Goal: Task Accomplishment & Management: Manage account settings

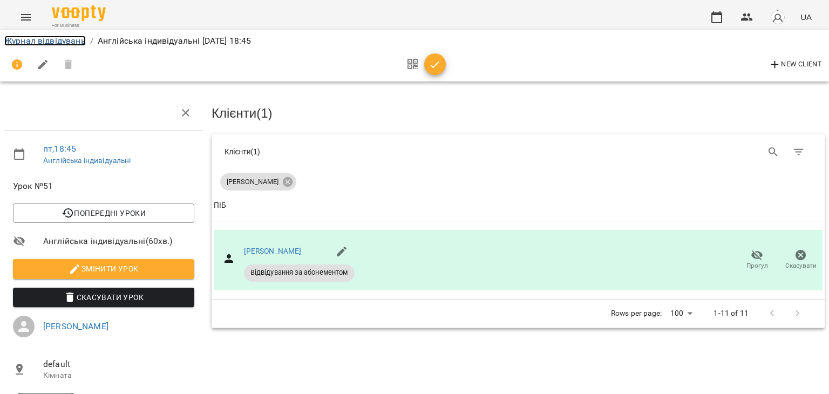
click at [39, 38] on link "Журнал відвідувань" at bounding box center [44, 41] width 81 height 10
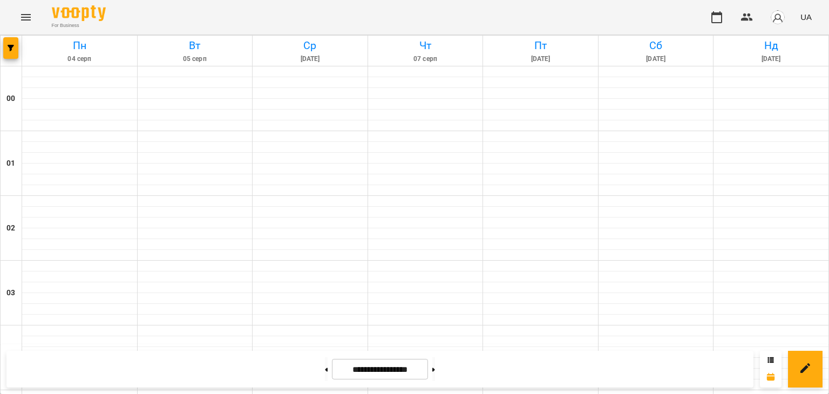
scroll to position [923, 0]
click at [435, 368] on icon at bounding box center [433, 369] width 3 height 4
type input "**********"
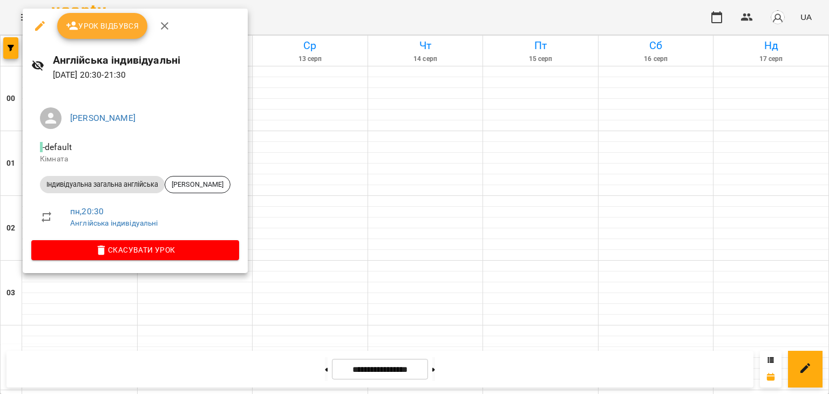
click at [84, 29] on span "Урок відбувся" at bounding box center [102, 25] width 73 height 13
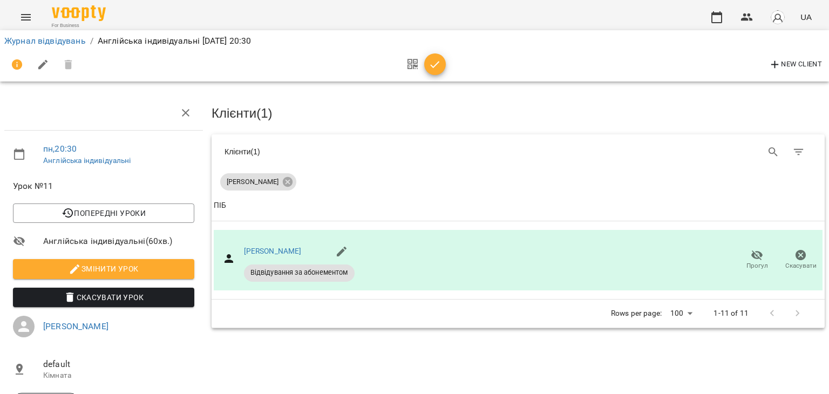
click at [438, 64] on icon "button" at bounding box center [434, 64] width 13 height 13
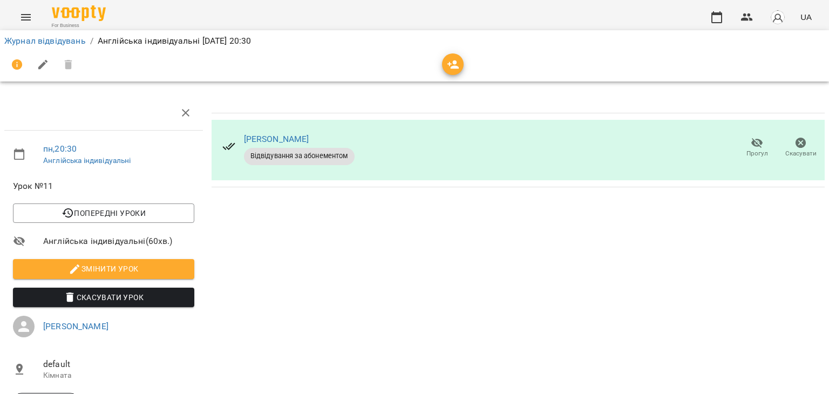
click at [75, 47] on div "Журнал відвідувань / Англійська індивідуальні [DATE] 20:30" at bounding box center [414, 40] width 825 height 17
click at [71, 44] on link "Журнал відвідувань" at bounding box center [44, 41] width 81 height 10
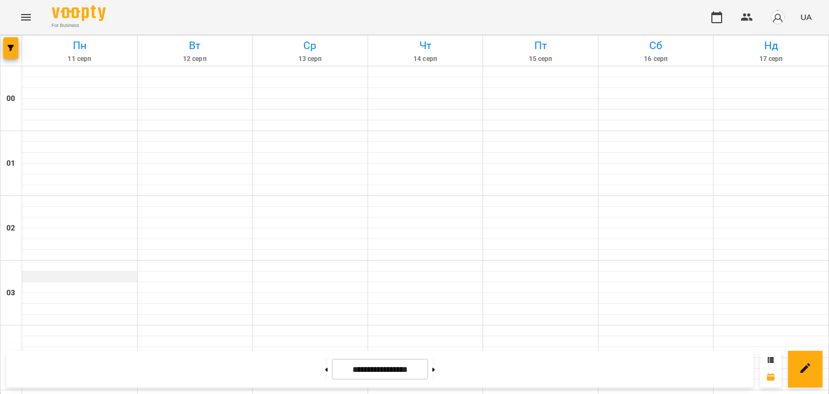
scroll to position [1150, 0]
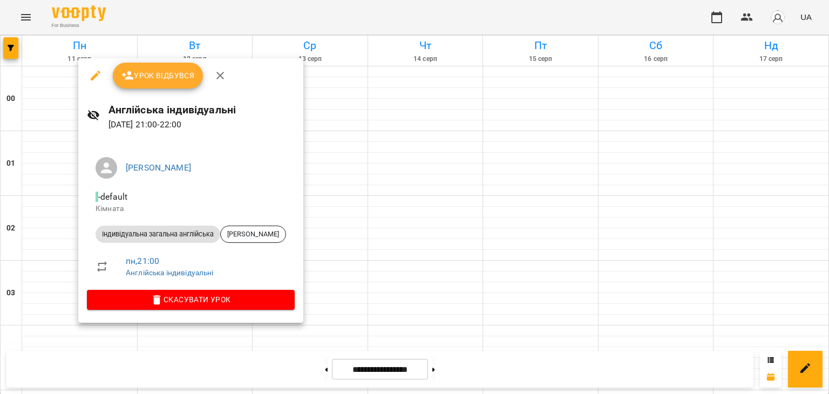
click at [162, 78] on span "Урок відбувся" at bounding box center [157, 75] width 73 height 13
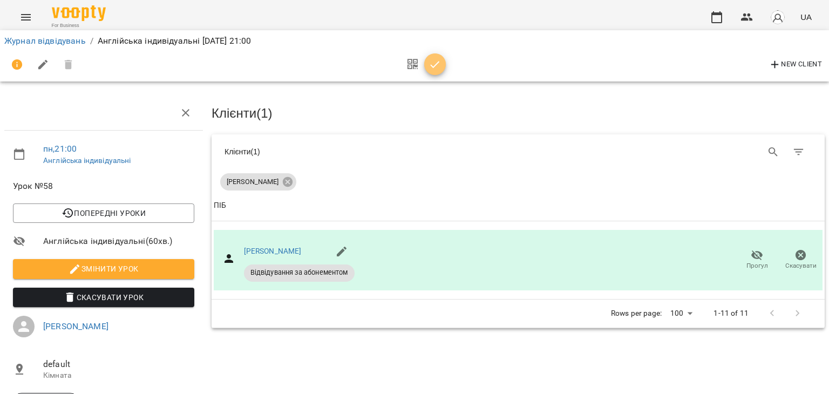
click at [434, 71] on button "button" at bounding box center [435, 64] width 22 height 22
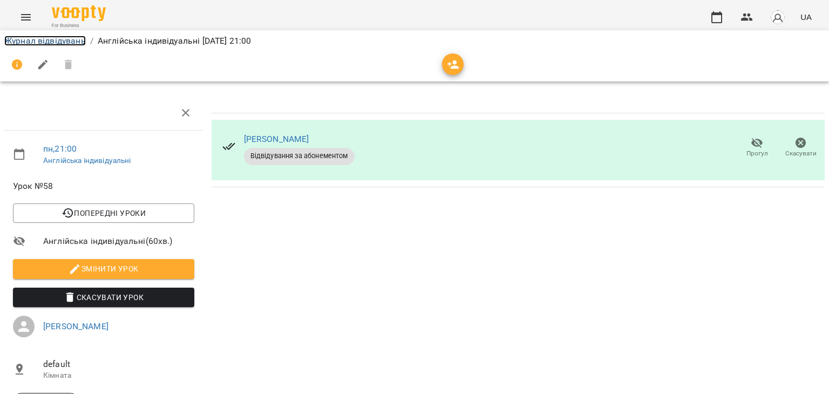
click at [58, 41] on link "Журнал відвідувань" at bounding box center [44, 41] width 81 height 10
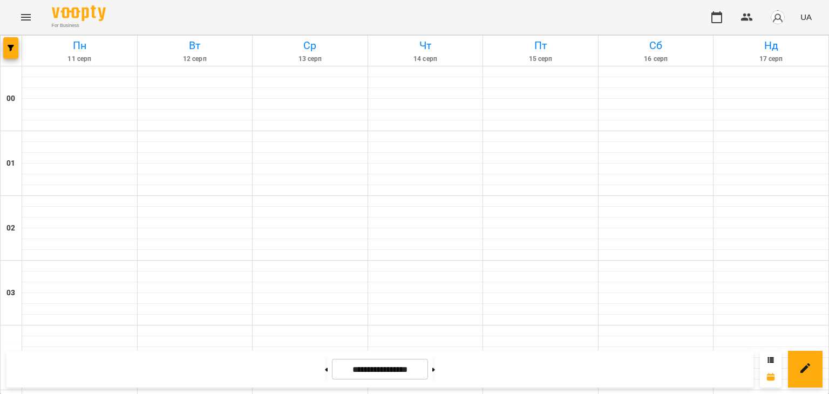
scroll to position [874, 0]
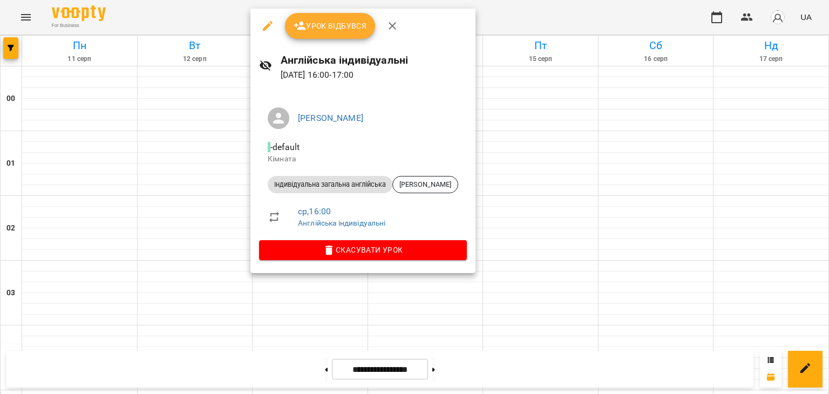
click at [339, 19] on span "Урок відбувся" at bounding box center [330, 25] width 73 height 13
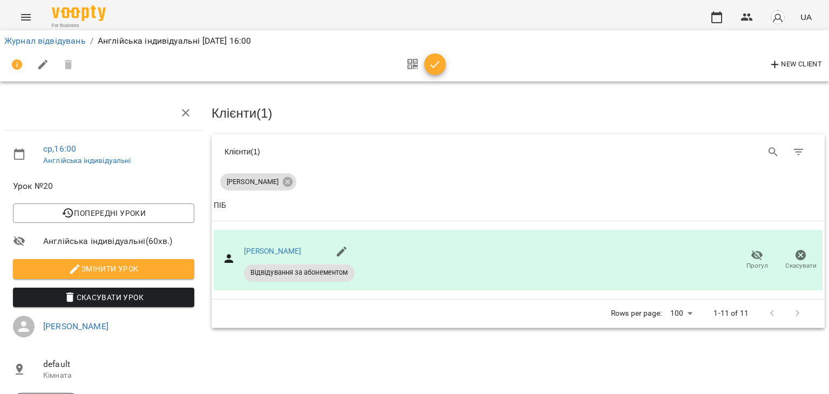
click at [440, 67] on icon "button" at bounding box center [434, 64] width 13 height 13
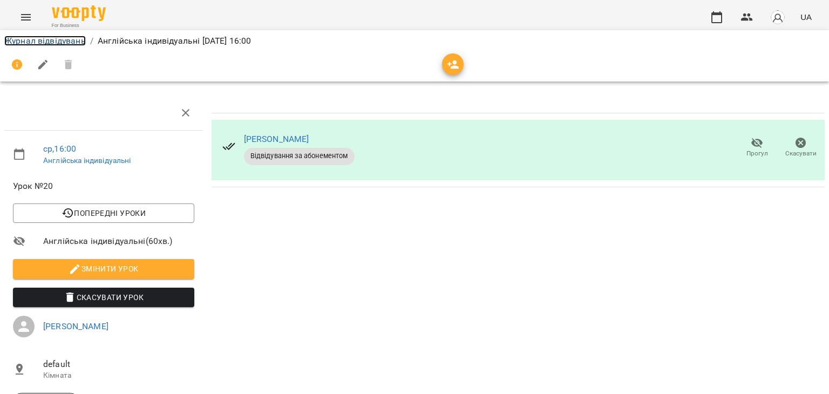
click at [60, 37] on link "Журнал відвідувань" at bounding box center [44, 41] width 81 height 10
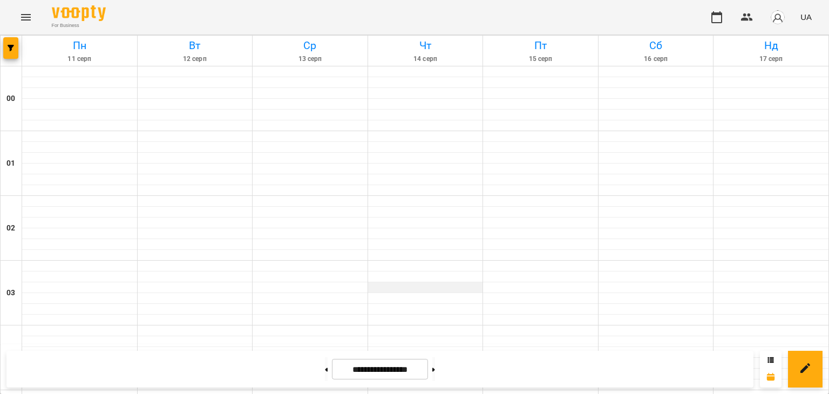
scroll to position [1208, 0]
click at [325, 370] on button at bounding box center [326, 369] width 3 height 24
click at [325, 366] on button at bounding box center [326, 369] width 3 height 24
type input "**********"
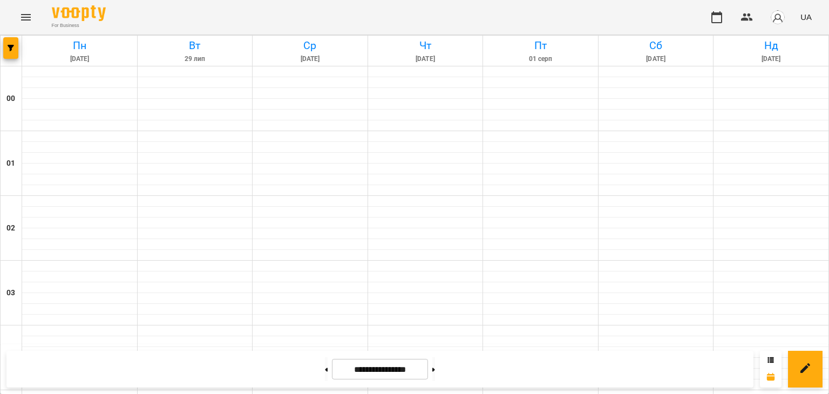
scroll to position [998, 0]
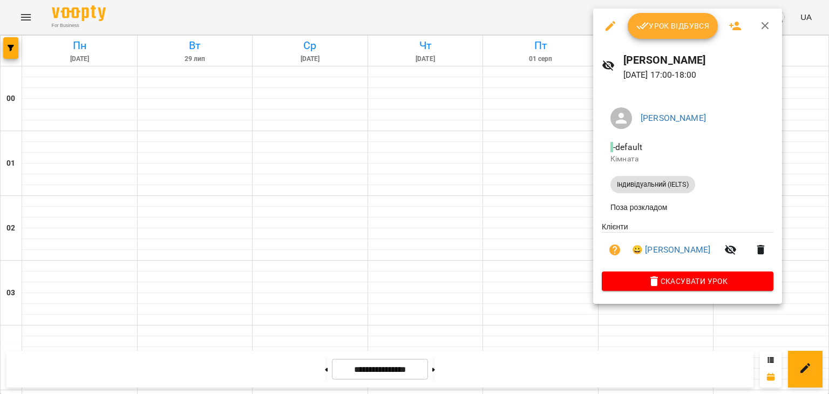
click at [654, 30] on span "Урок відбувся" at bounding box center [672, 25] width 73 height 13
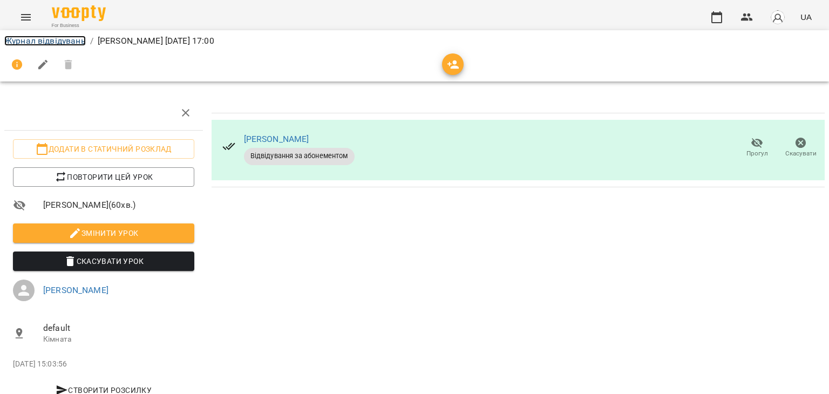
click at [65, 39] on link "Журнал відвідувань" at bounding box center [44, 41] width 81 height 10
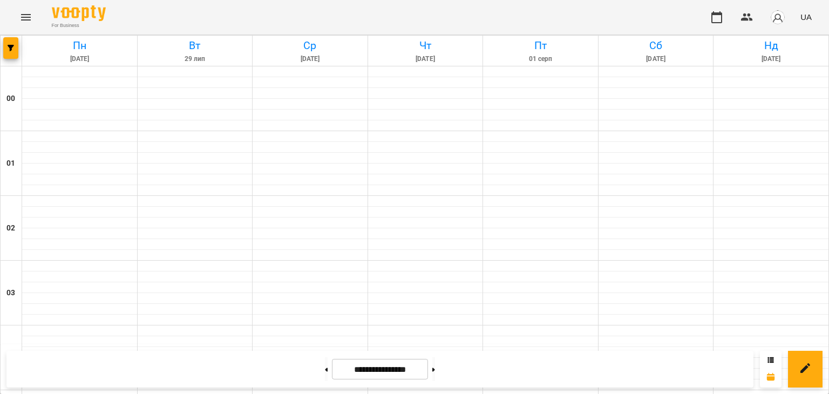
scroll to position [1031, 0]
click at [435, 362] on button at bounding box center [433, 369] width 3 height 24
type input "**********"
